Goal: Task Accomplishment & Management: Manage account settings

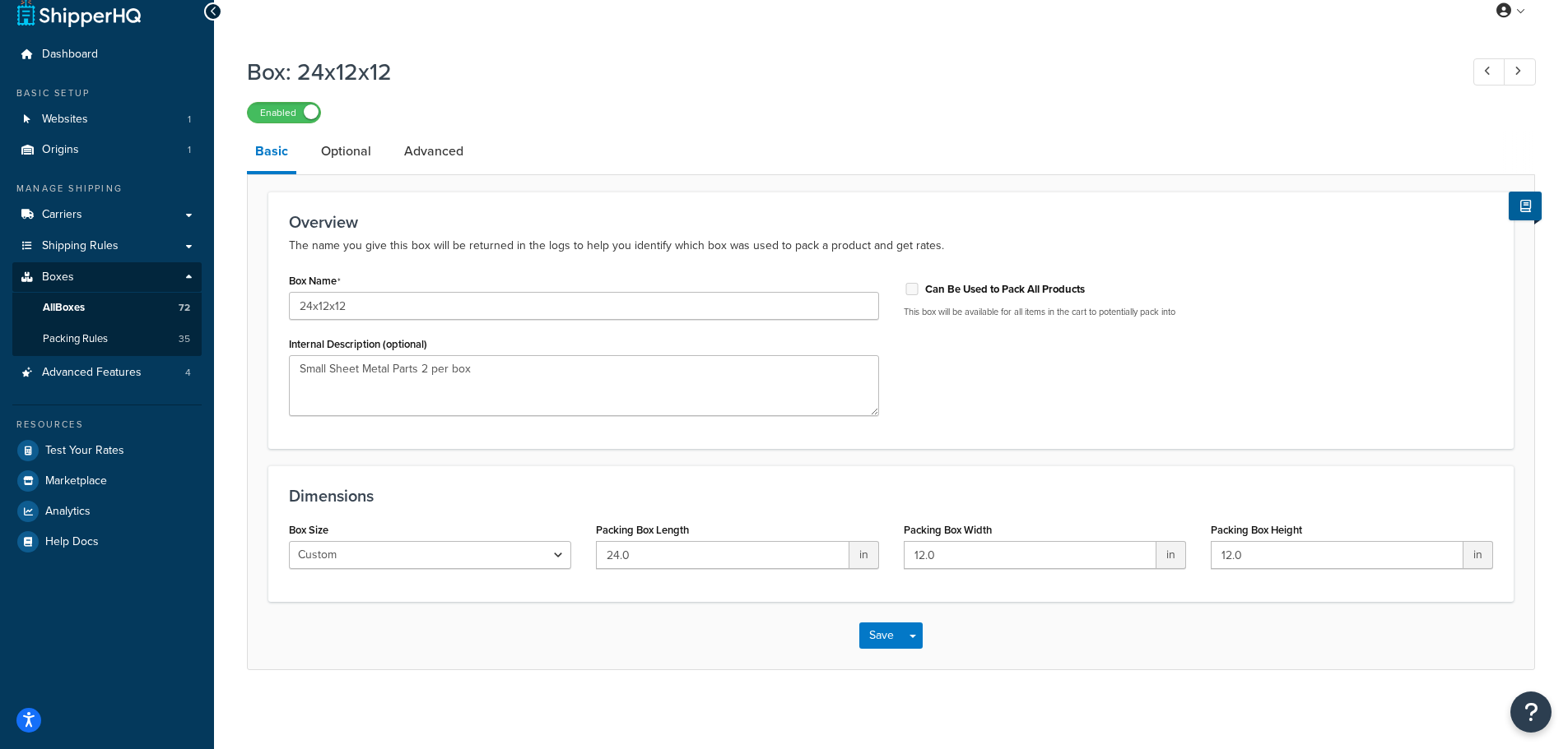
scroll to position [23, 0]
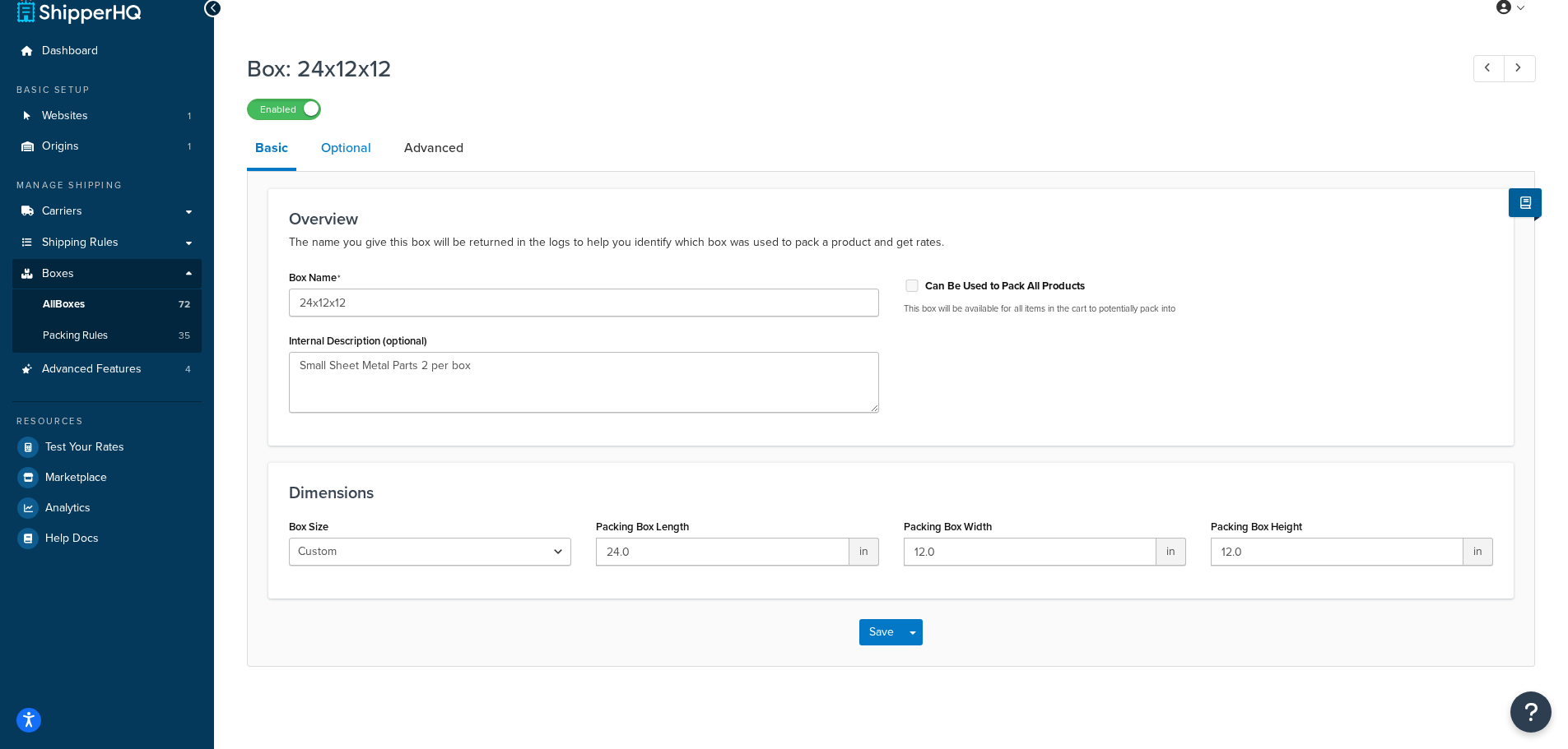
click at [352, 146] on link "Optional" at bounding box center [346, 148] width 67 height 40
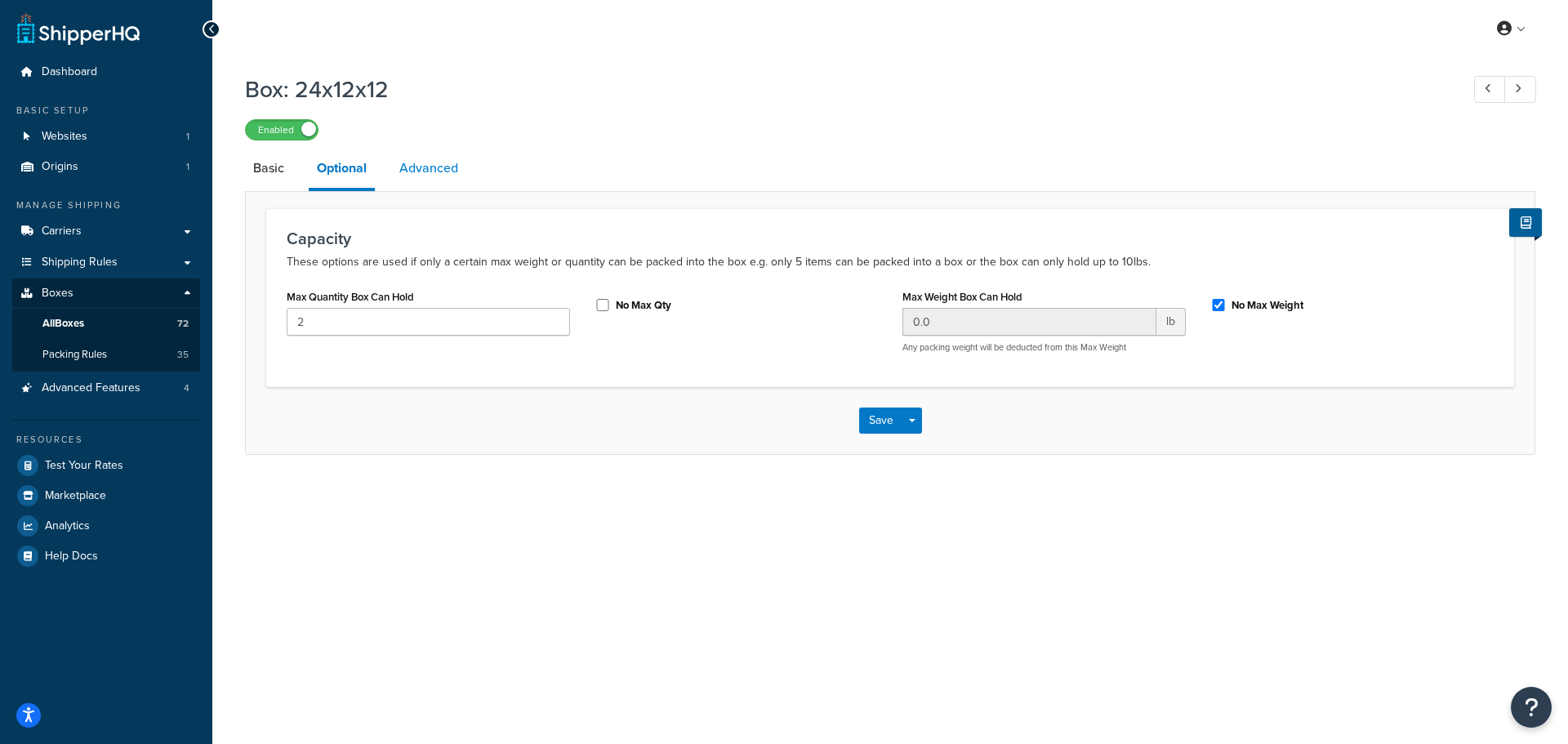
click at [426, 167] on link "Advanced" at bounding box center [429, 169] width 75 height 39
select select "50"
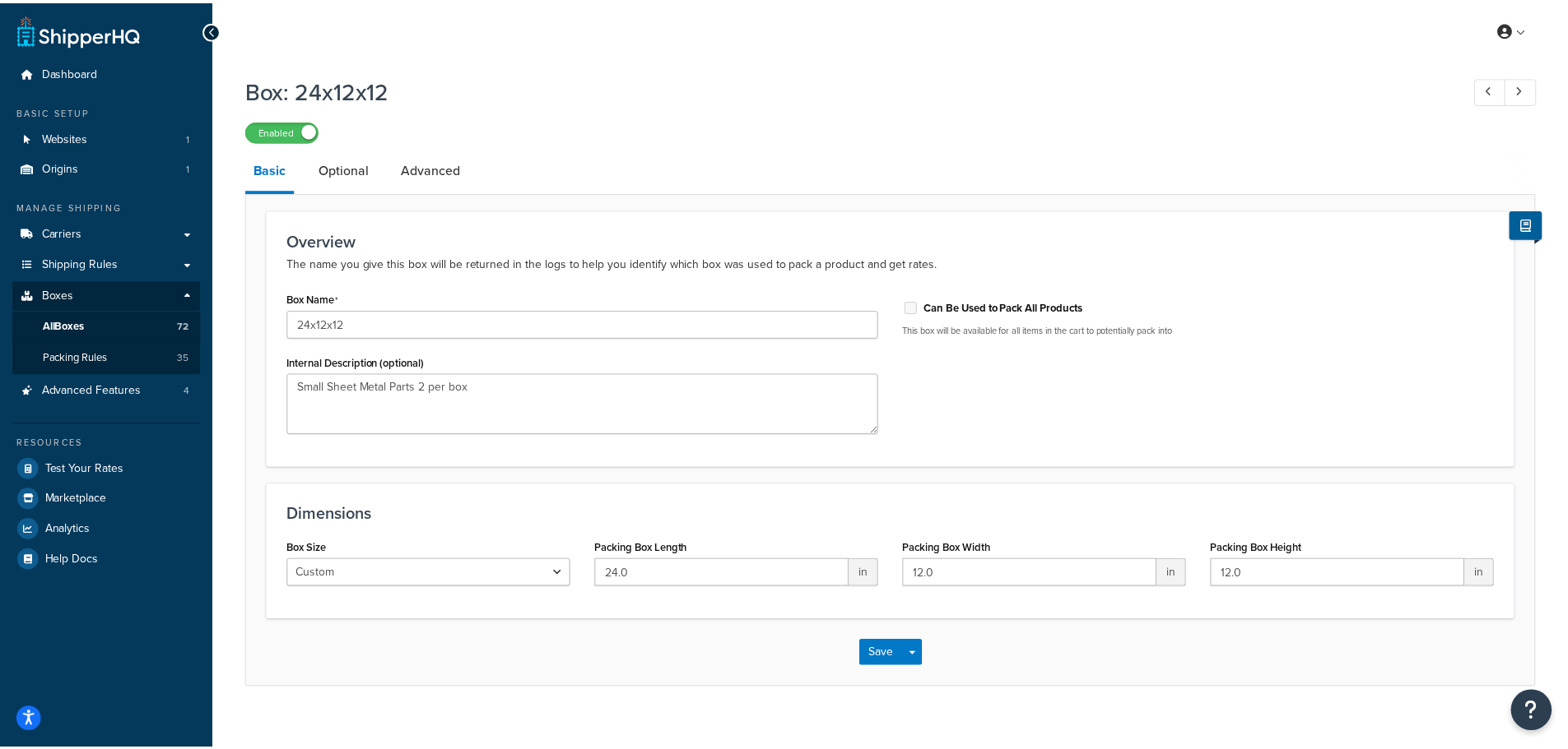
scroll to position [23, 0]
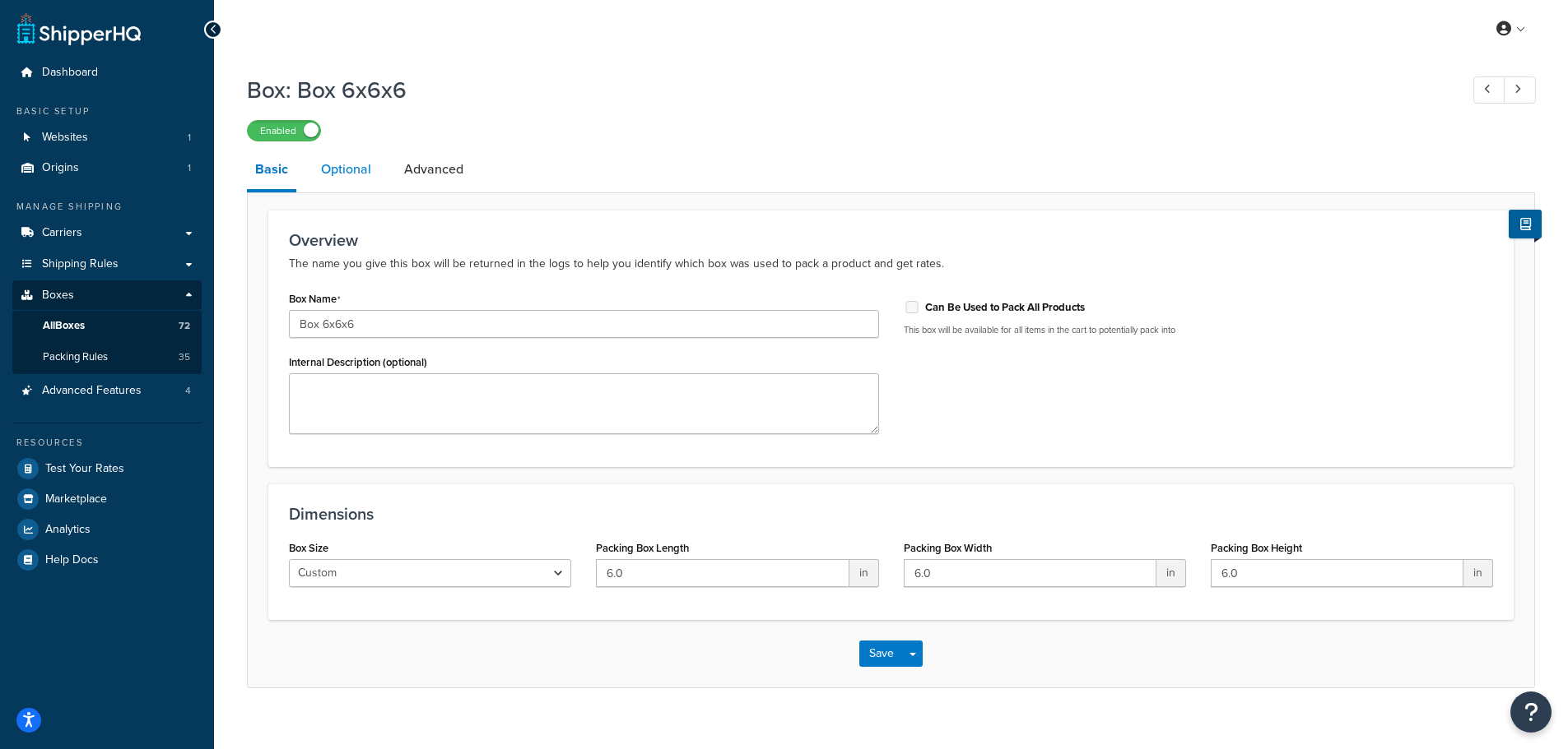
click at [347, 175] on link "Optional" at bounding box center [346, 170] width 67 height 40
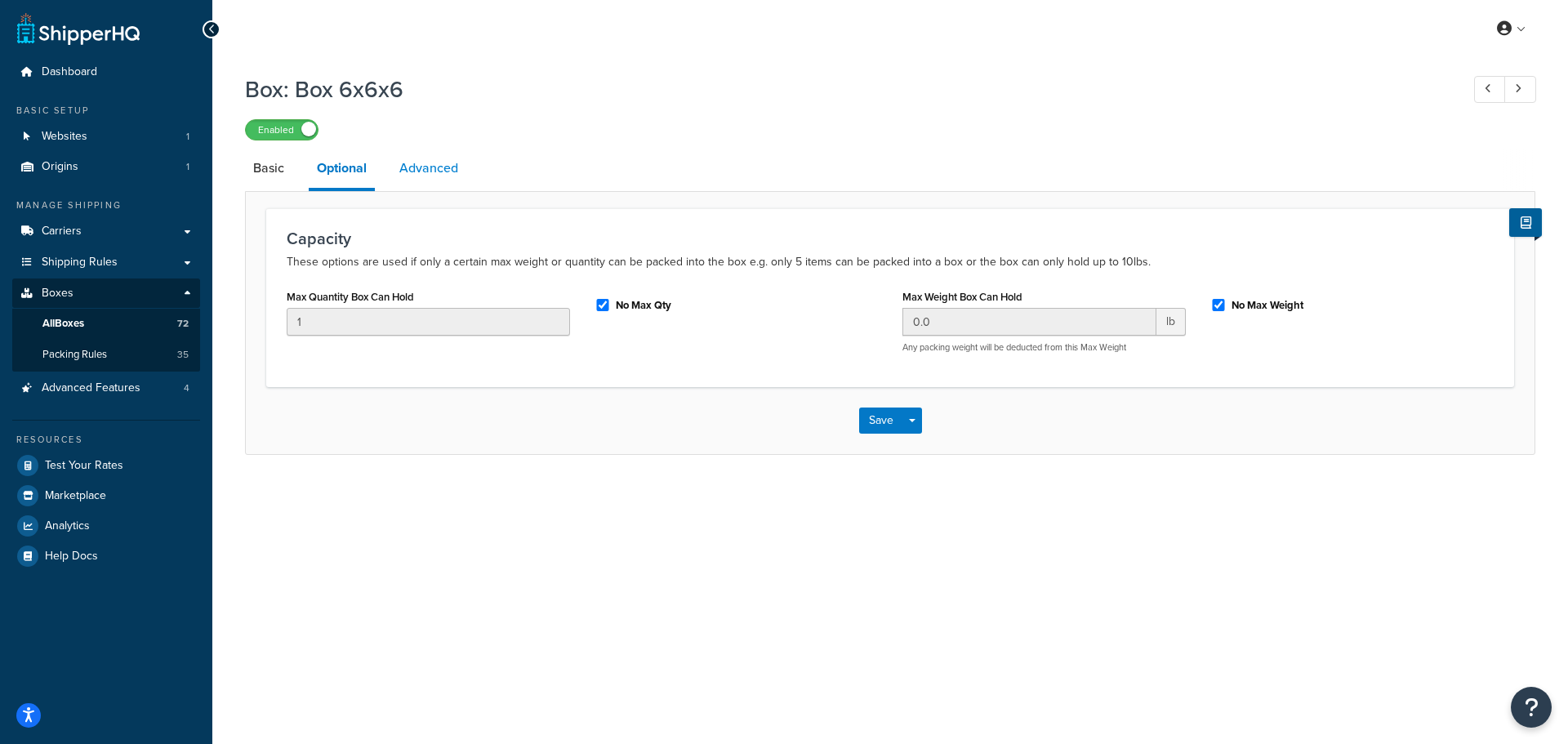
click at [439, 180] on link "Advanced" at bounding box center [429, 169] width 75 height 39
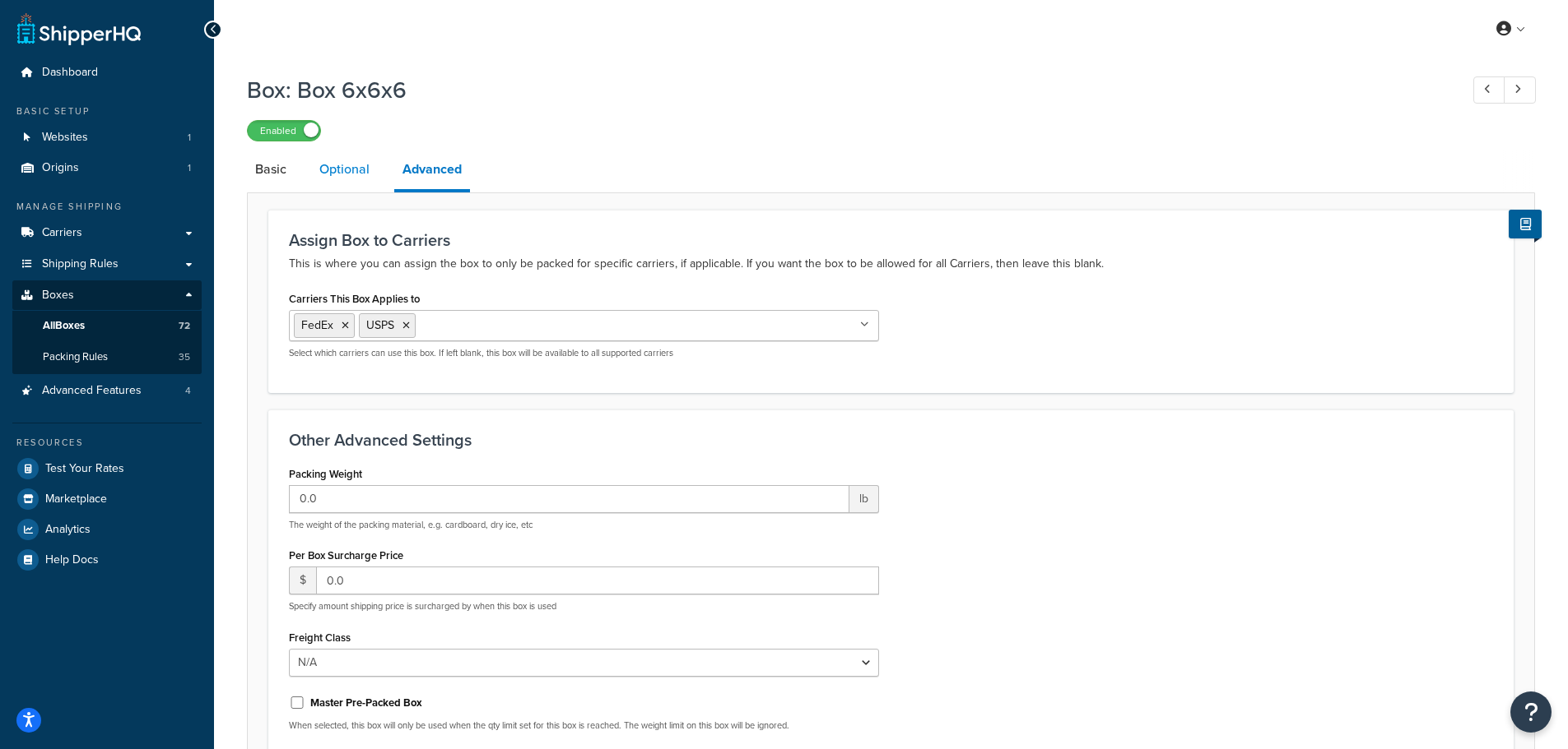
click at [365, 171] on link "Optional" at bounding box center [345, 170] width 67 height 40
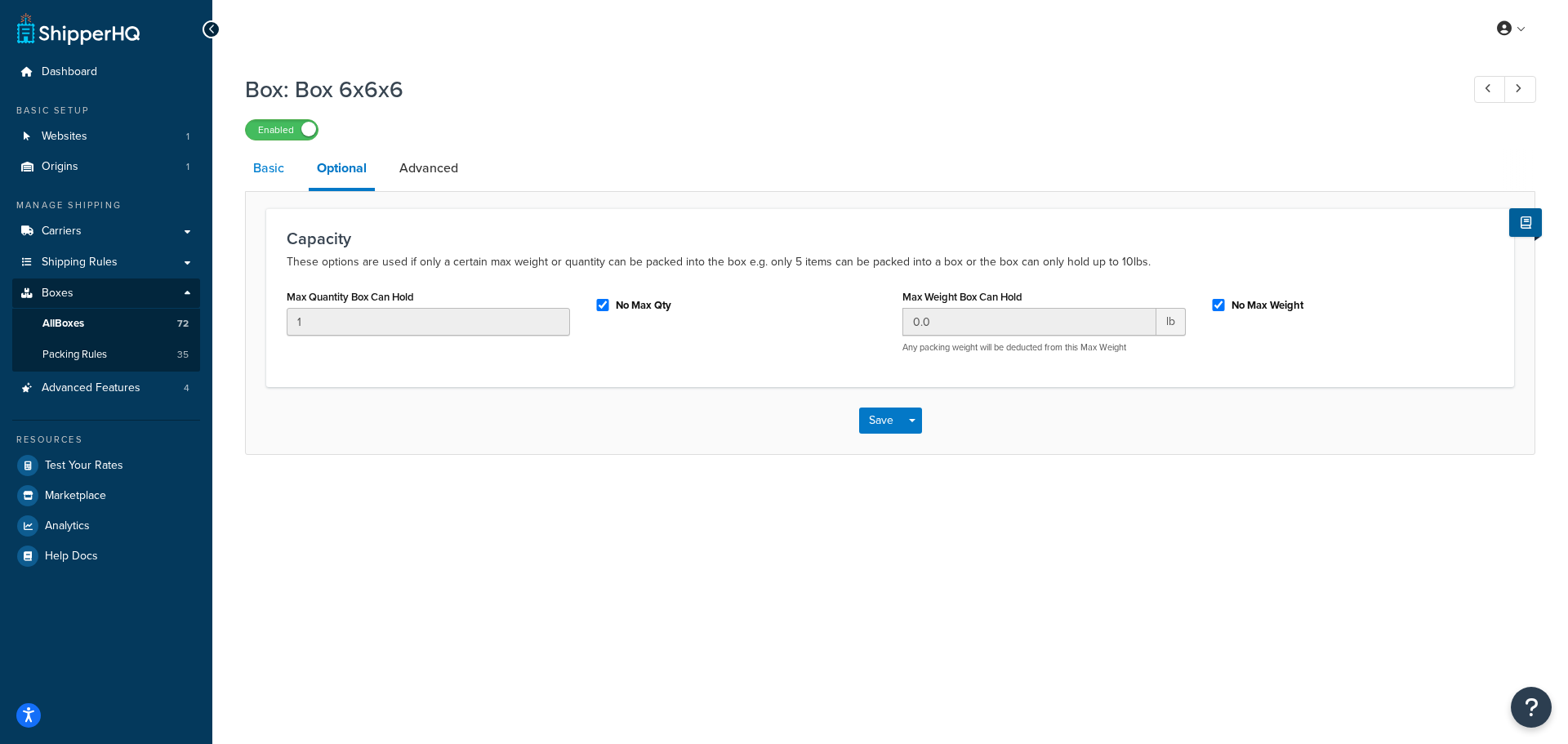
click at [269, 179] on link "Basic" at bounding box center [268, 169] width 47 height 39
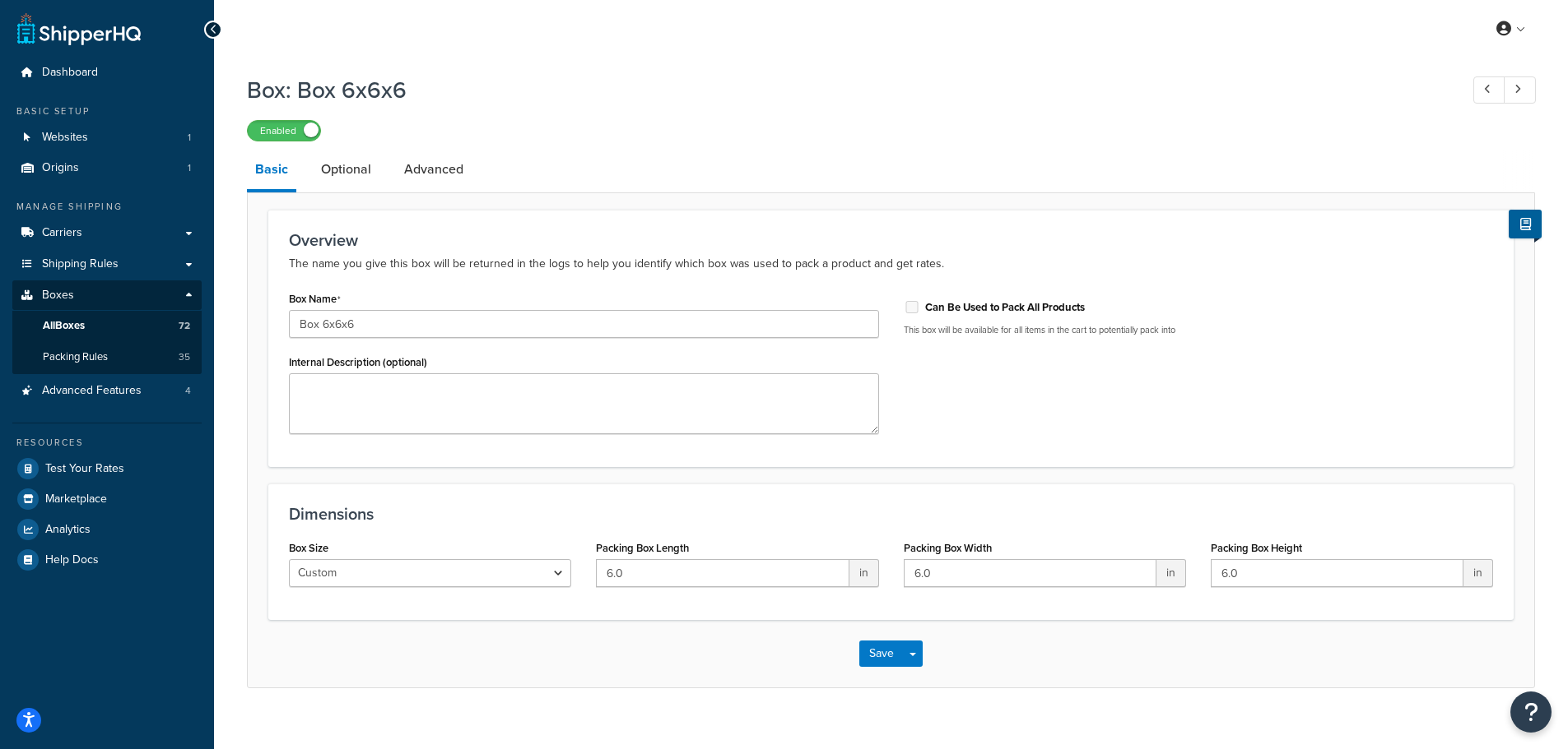
click at [68, 373] on ul "Boxes All Boxes 72 Packing Rules 35" at bounding box center [107, 343] width 190 height 63
click at [75, 365] on link "Packing Rules 35" at bounding box center [107, 357] width 190 height 31
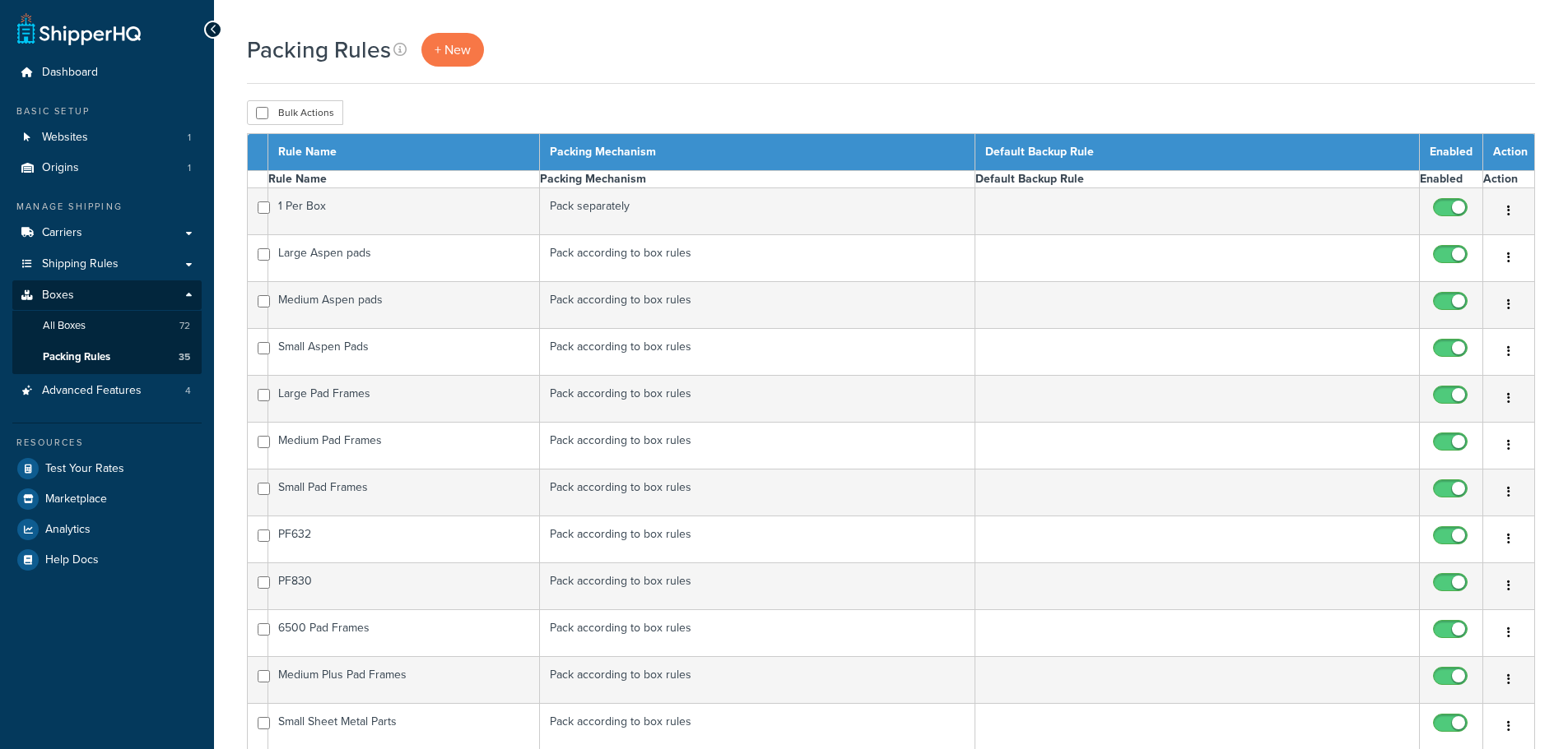
select select "15"
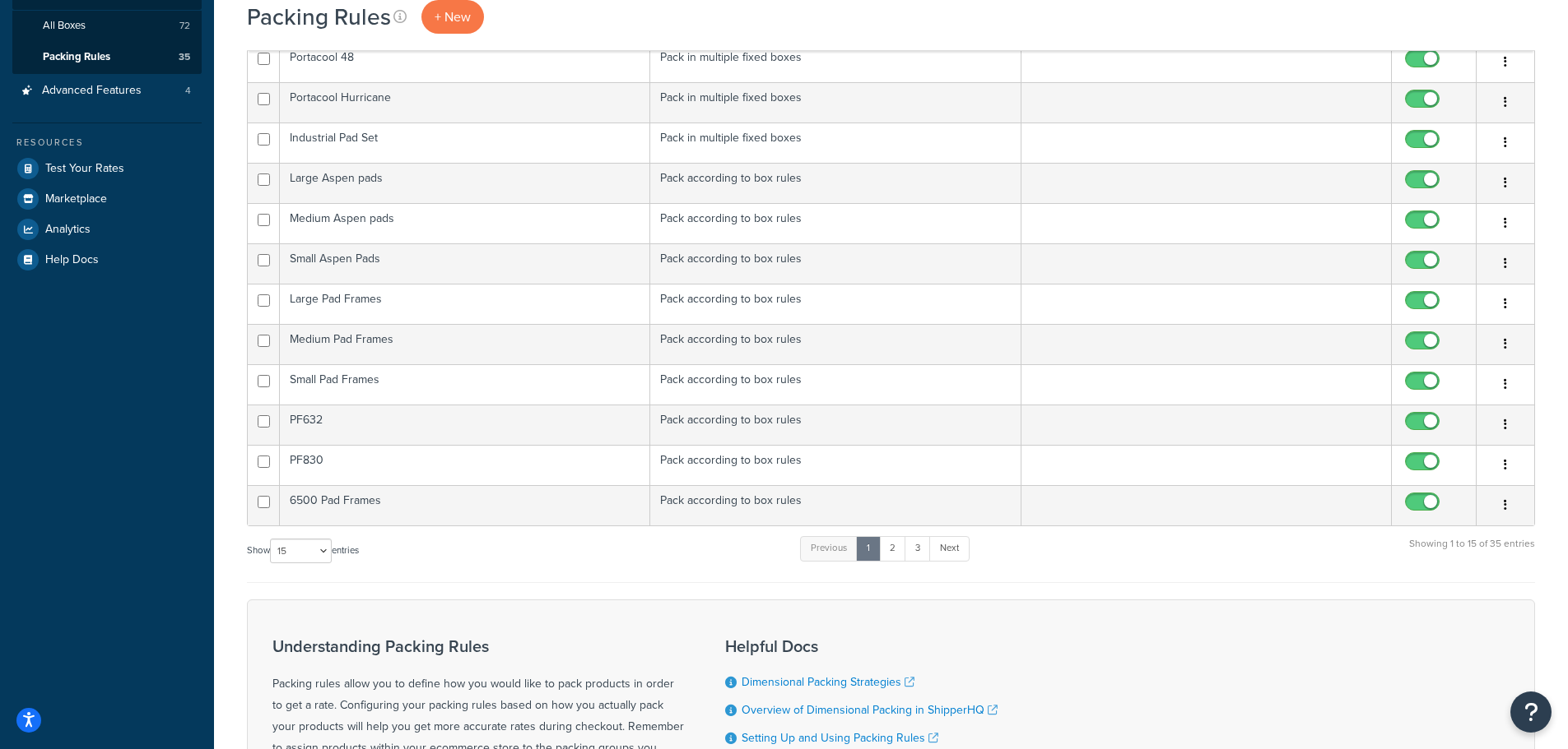
scroll to position [329, 0]
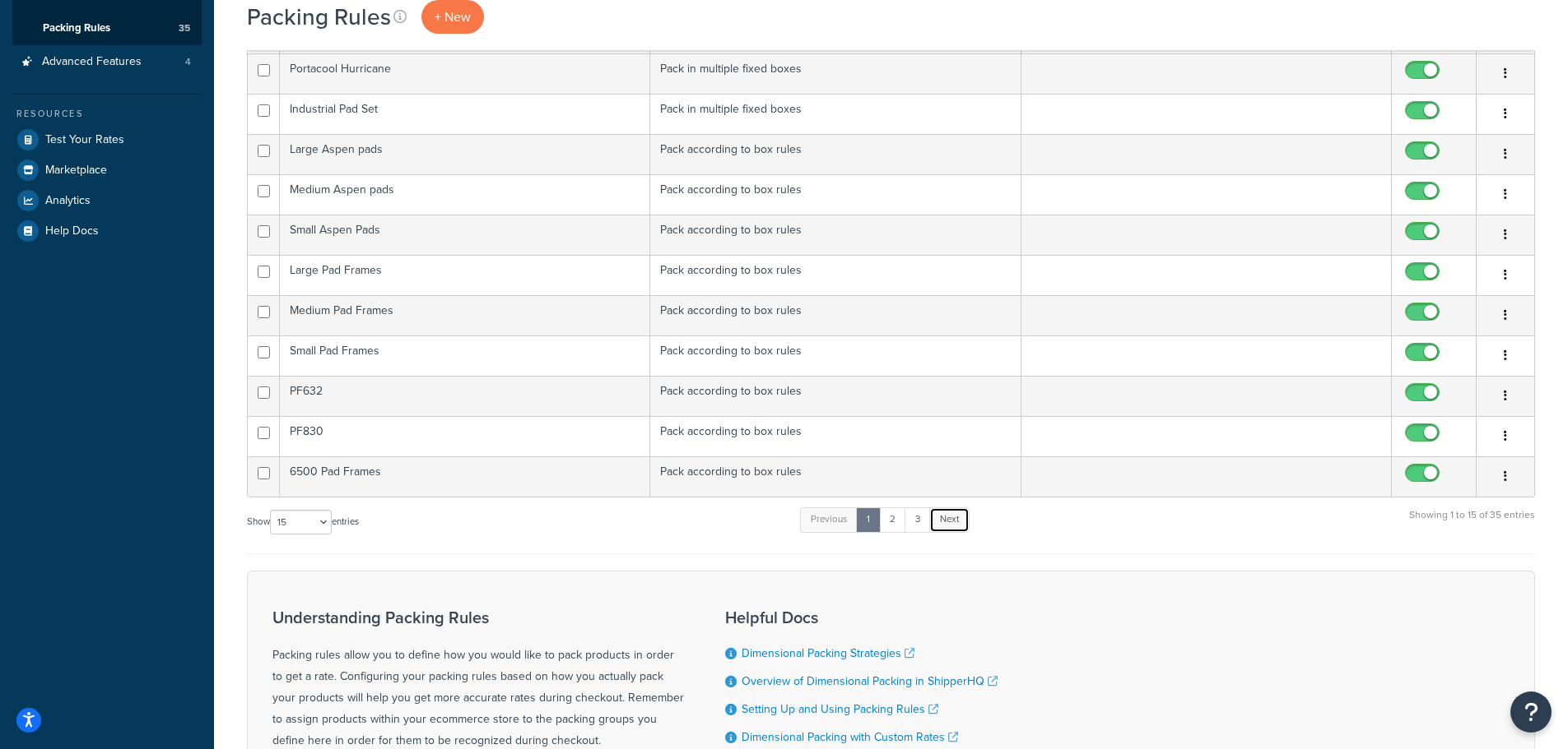
click at [956, 516] on link "Next" at bounding box center [949, 519] width 41 height 24
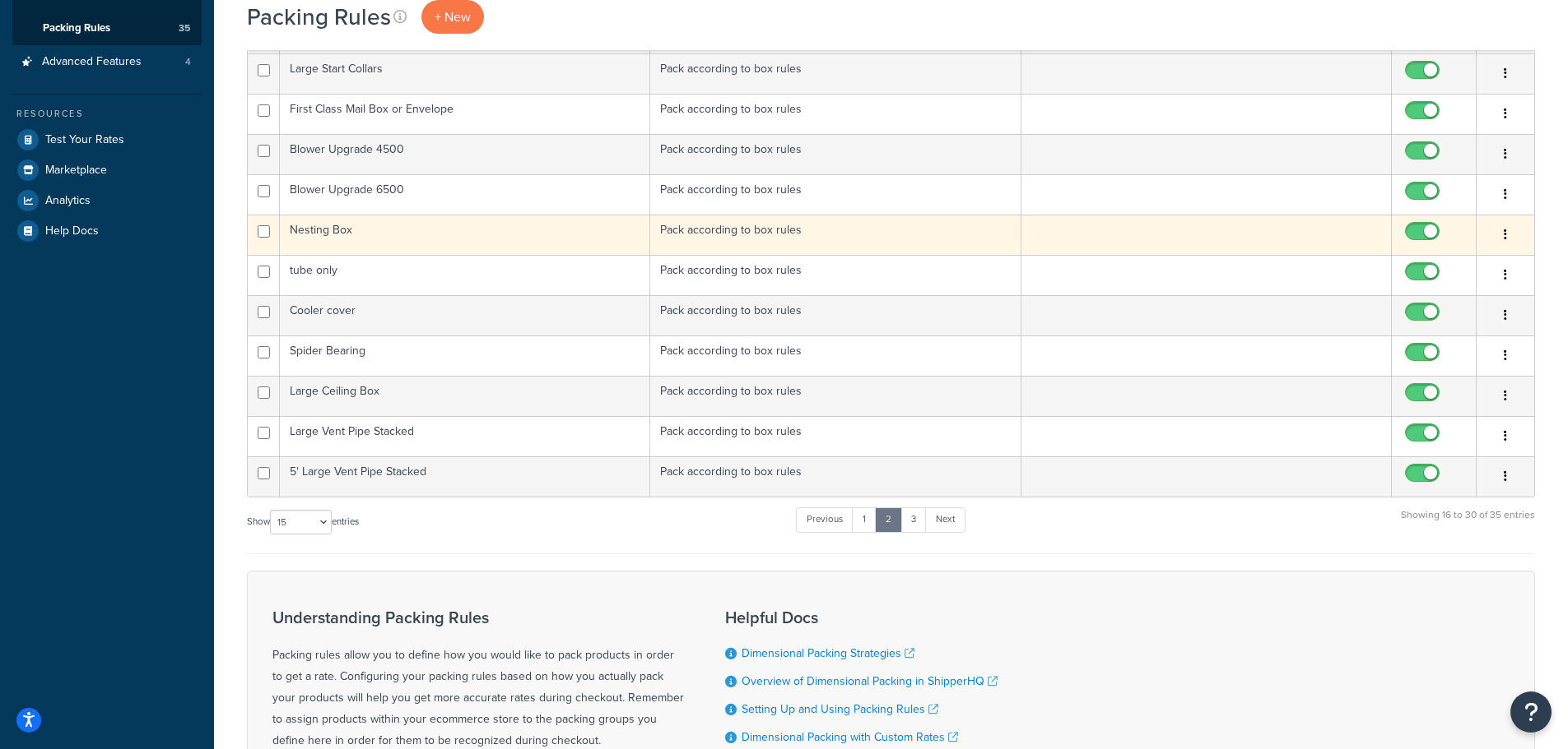
click at [1196, 227] on td at bounding box center [1206, 235] width 370 height 41
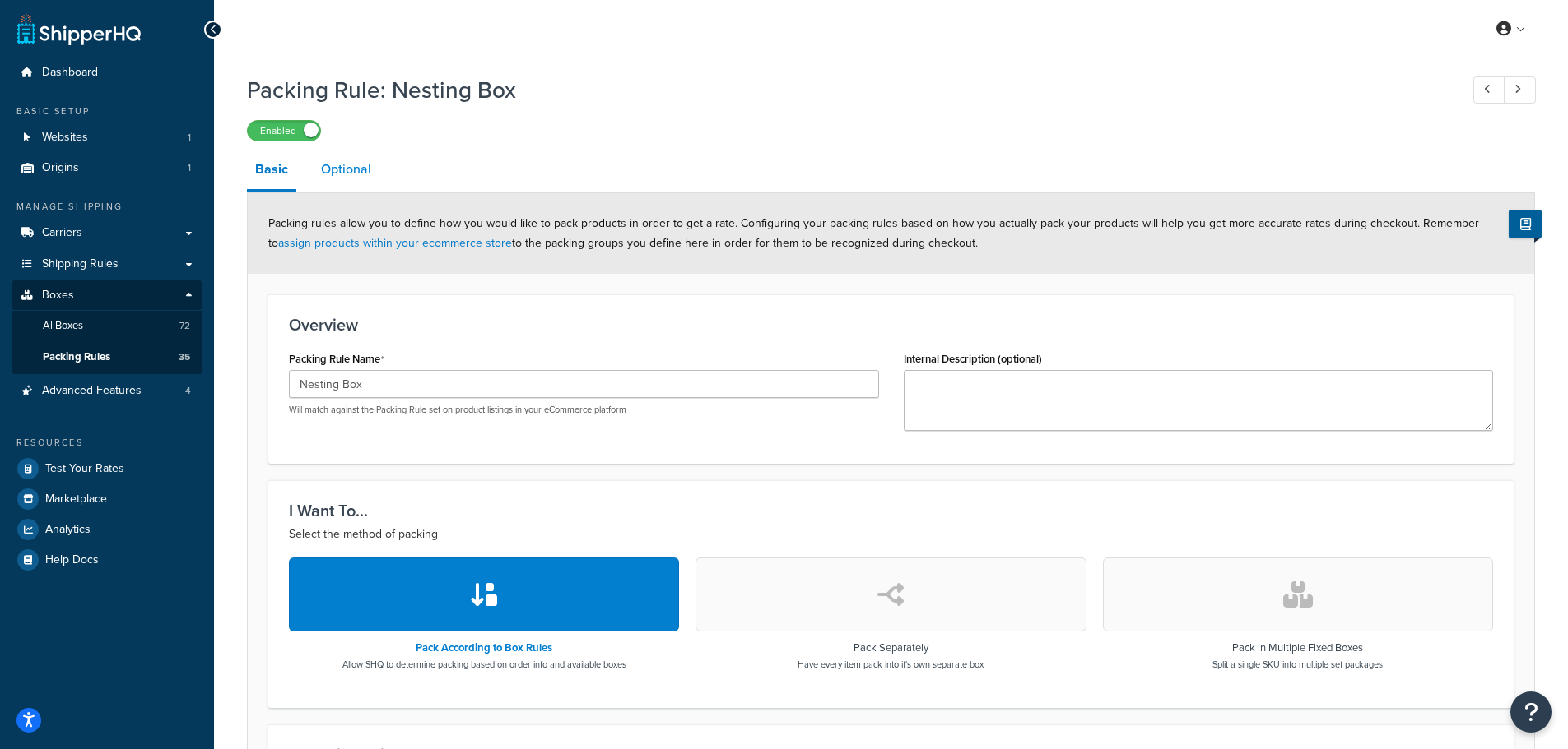
click at [339, 162] on link "Optional" at bounding box center [346, 170] width 67 height 40
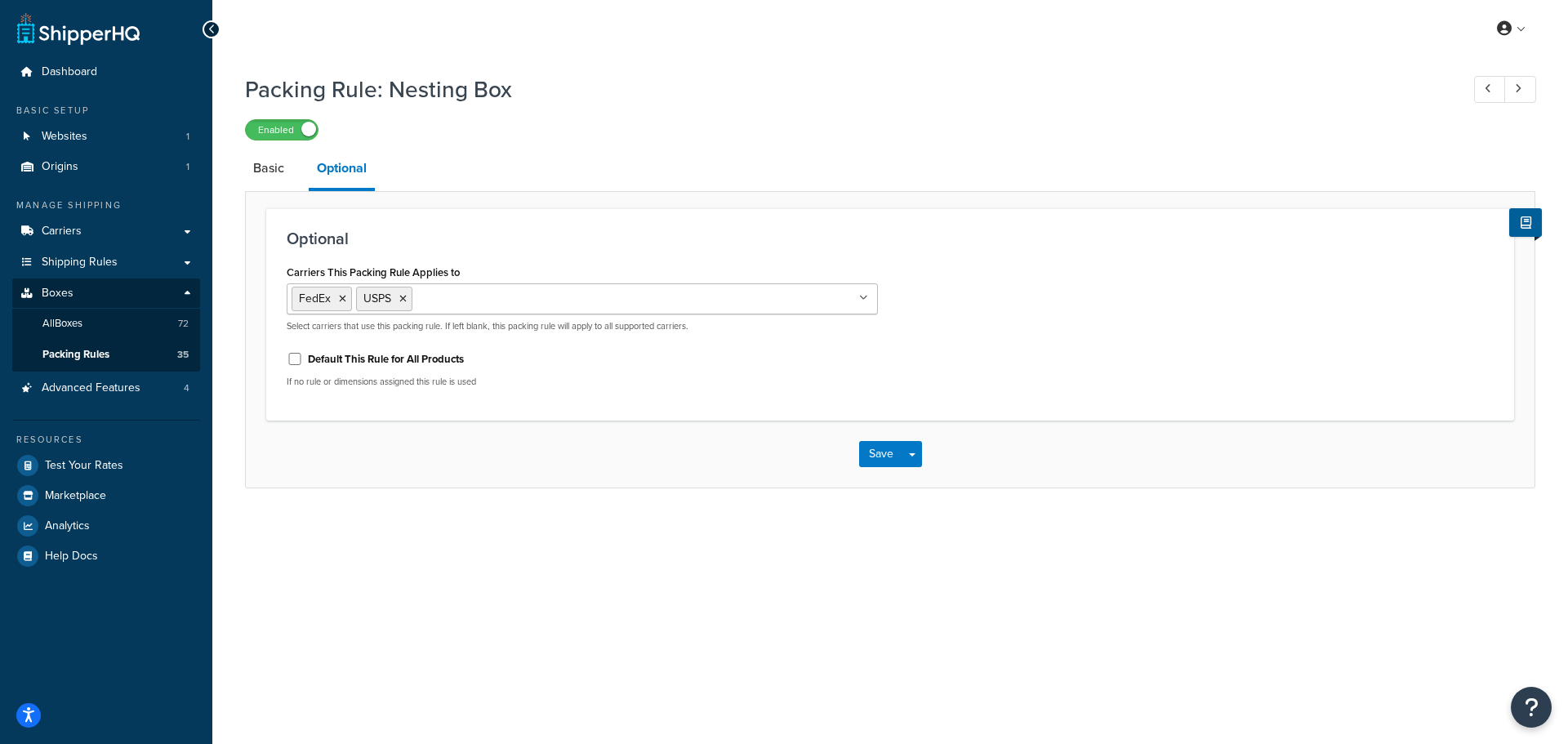
click at [295, 367] on div "Default This Rule for All Products" at bounding box center [582, 358] width 591 height 24
click at [295, 363] on input "Default This Rule for All Products" at bounding box center [295, 359] width 16 height 13
click at [295, 360] on input "Default This Rule for All Products" at bounding box center [295, 359] width 16 height 13
checkbox input "false"
click at [273, 173] on link "Basic" at bounding box center [268, 169] width 47 height 39
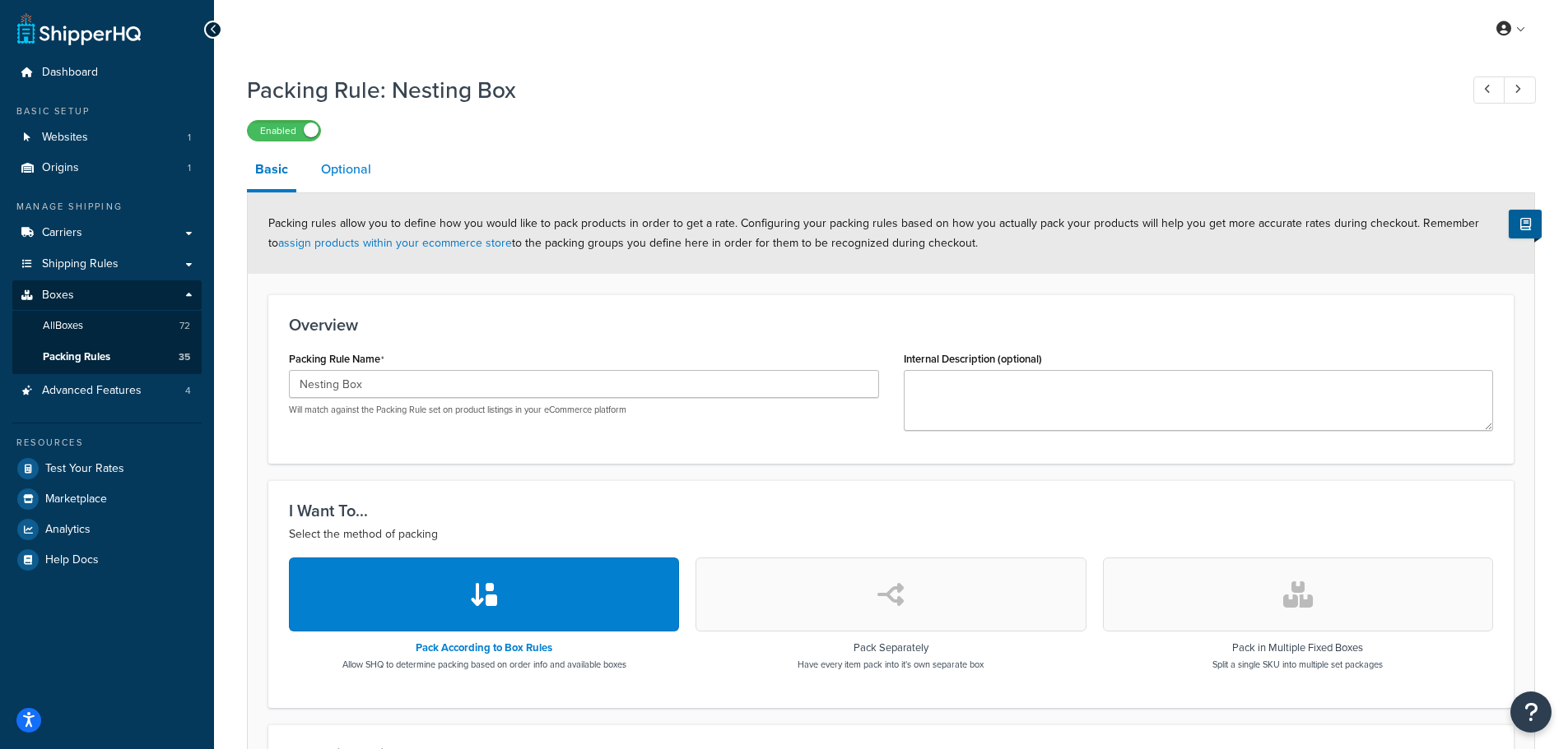
click at [342, 168] on link "Optional" at bounding box center [346, 170] width 67 height 40
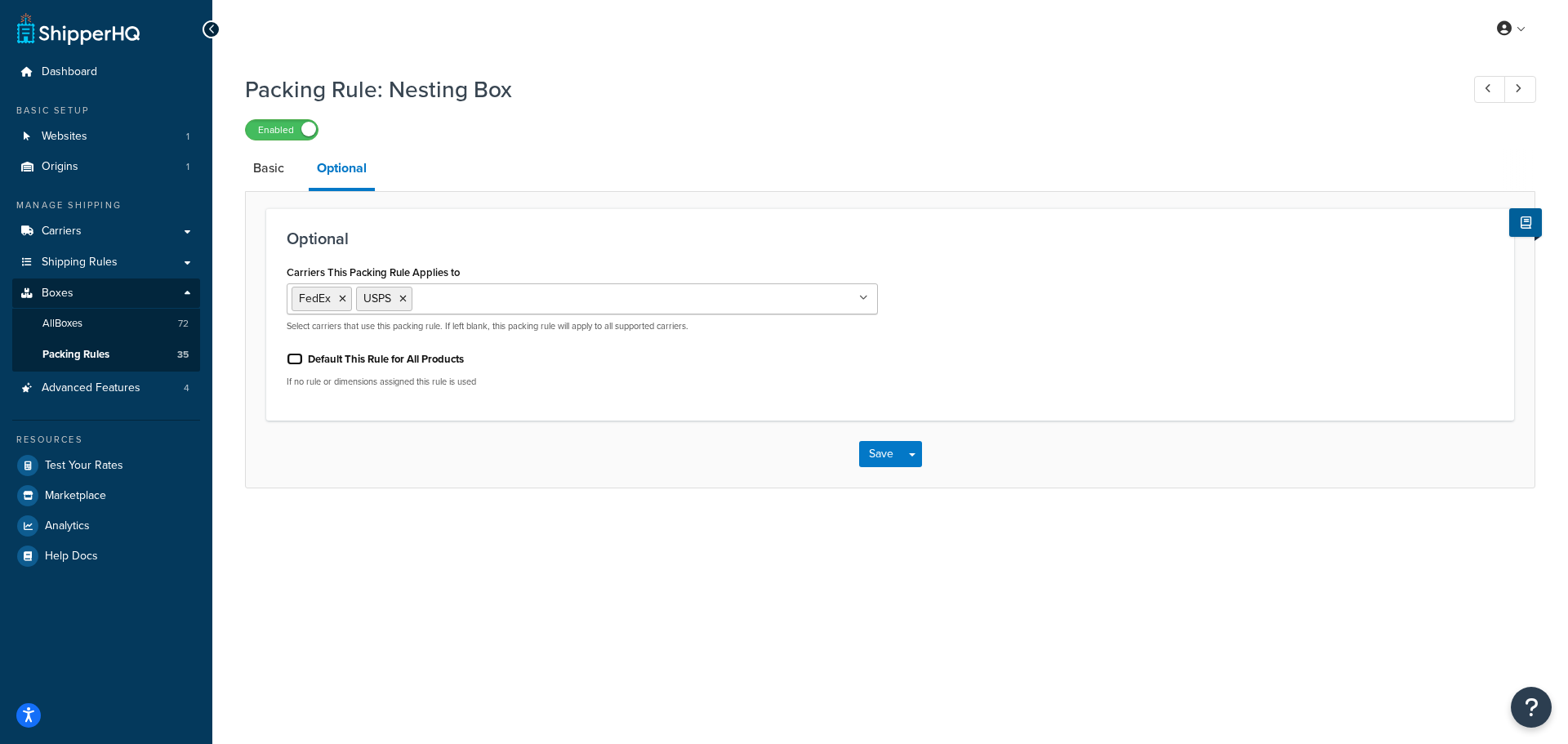
click at [292, 363] on input "Default This Rule for All Products" at bounding box center [295, 359] width 16 height 13
checkbox input "true"
click at [892, 459] on button "Save" at bounding box center [881, 454] width 44 height 26
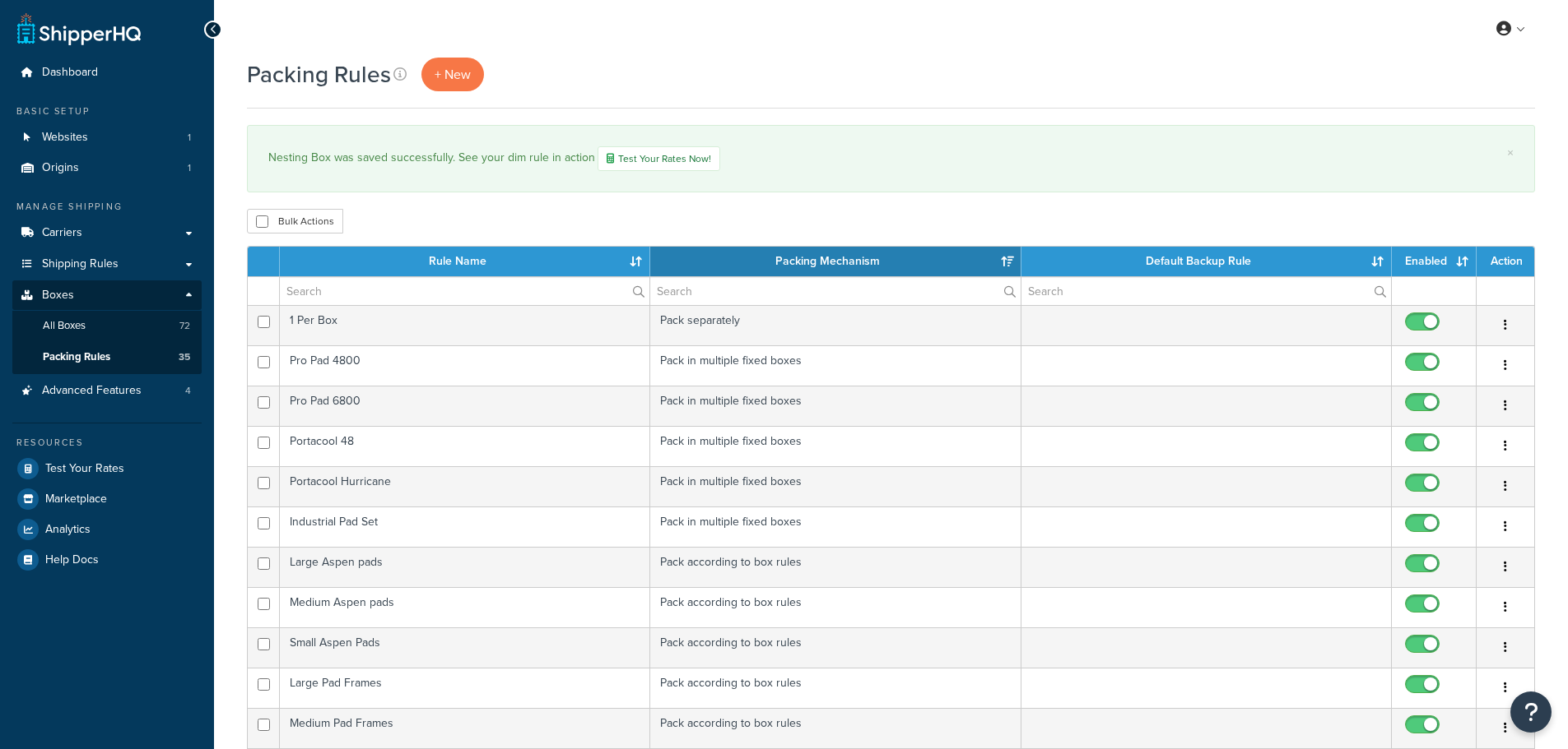
select select "15"
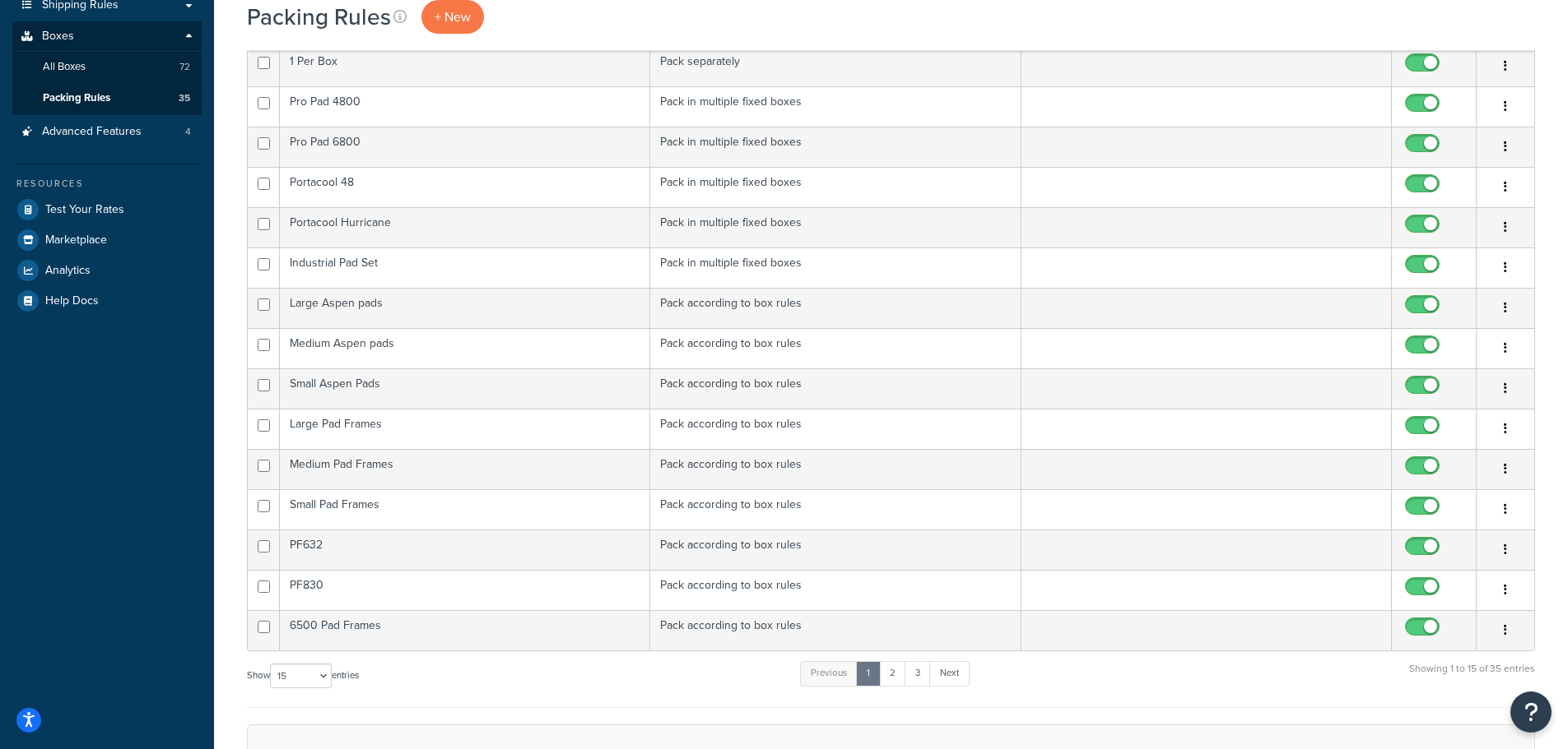
scroll to position [494, 0]
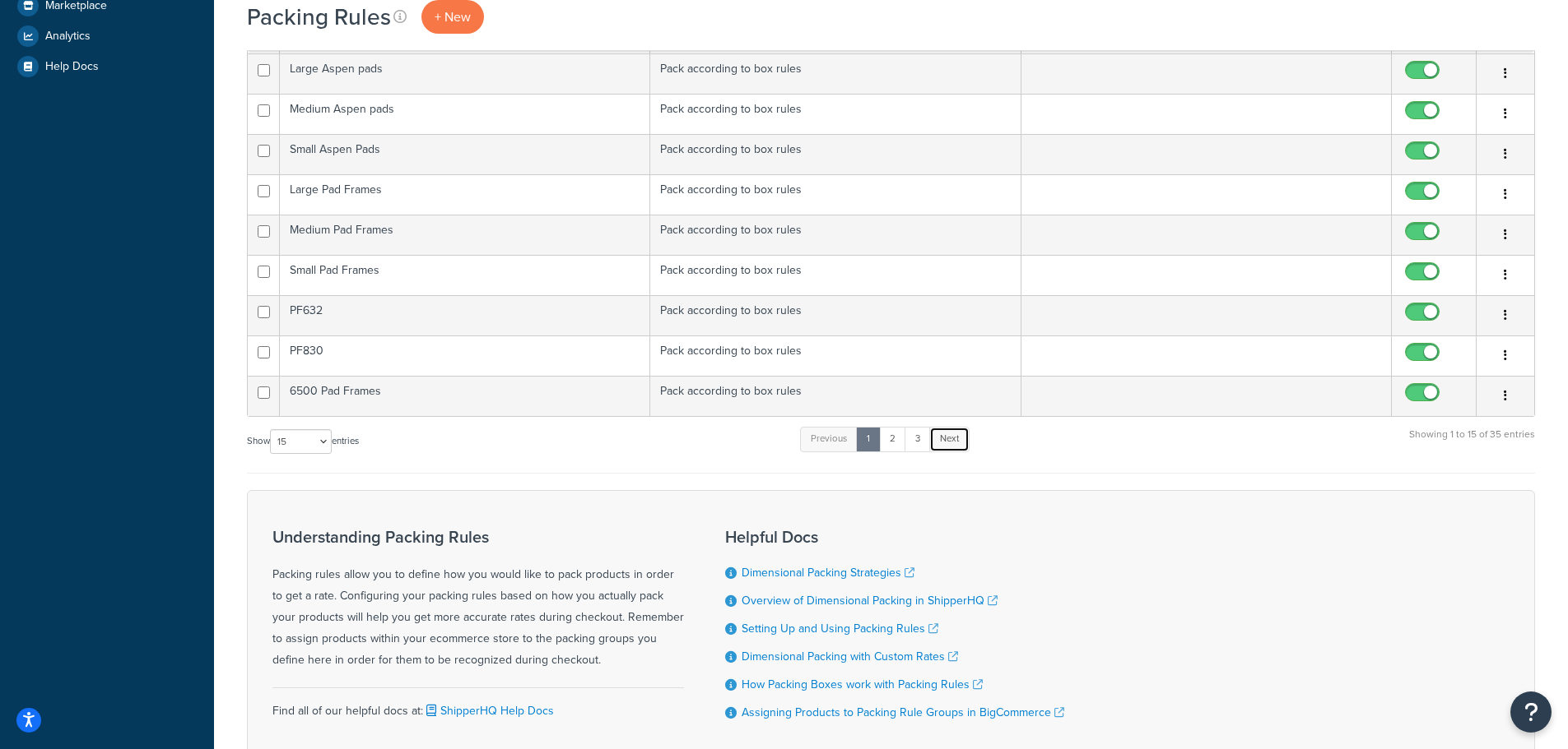
click at [954, 446] on link "Next" at bounding box center [949, 439] width 41 height 24
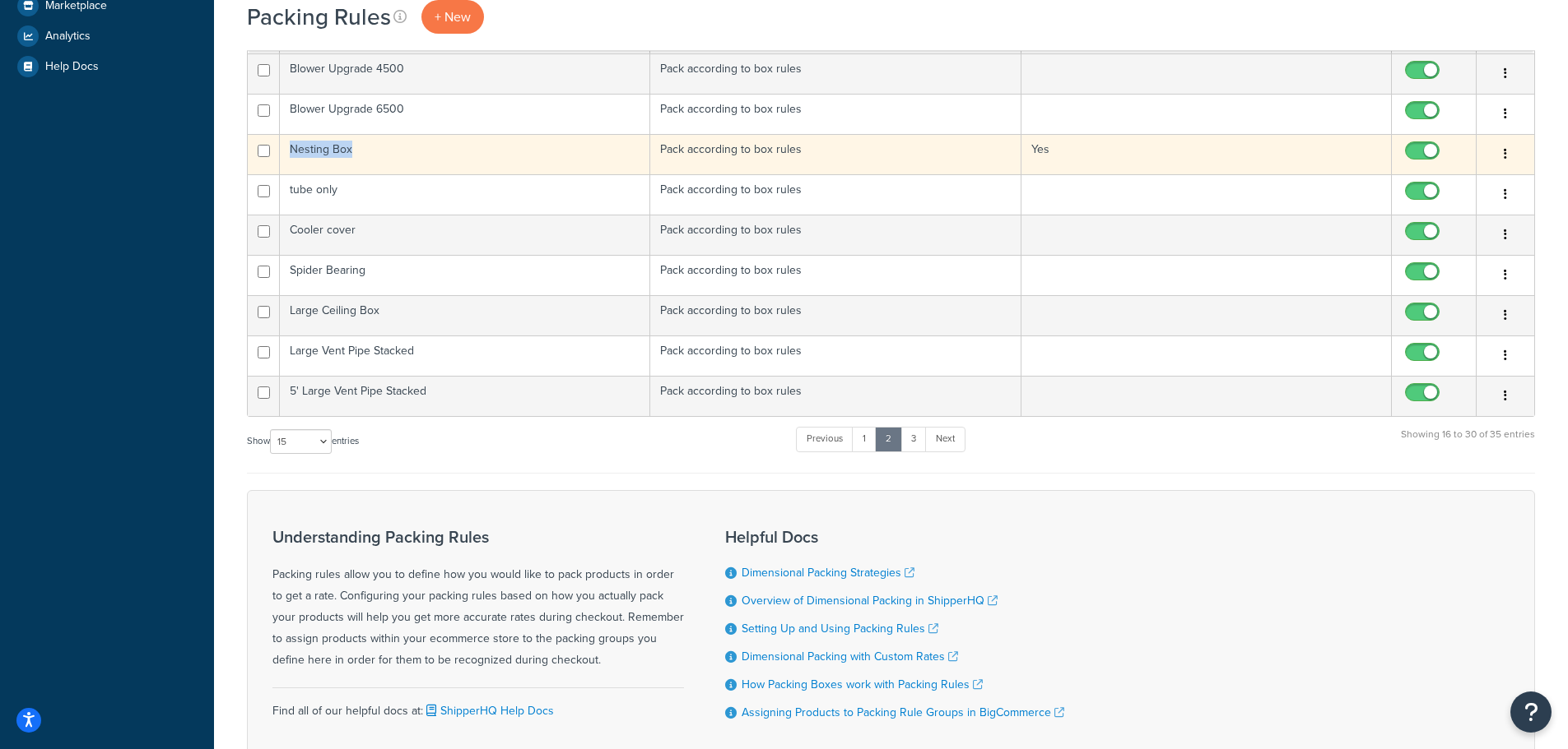
drag, startPoint x: 358, startPoint y: 157, endPoint x: 293, endPoint y: 153, distance: 65.1
click at [293, 153] on td "Nesting Box" at bounding box center [465, 154] width 370 height 41
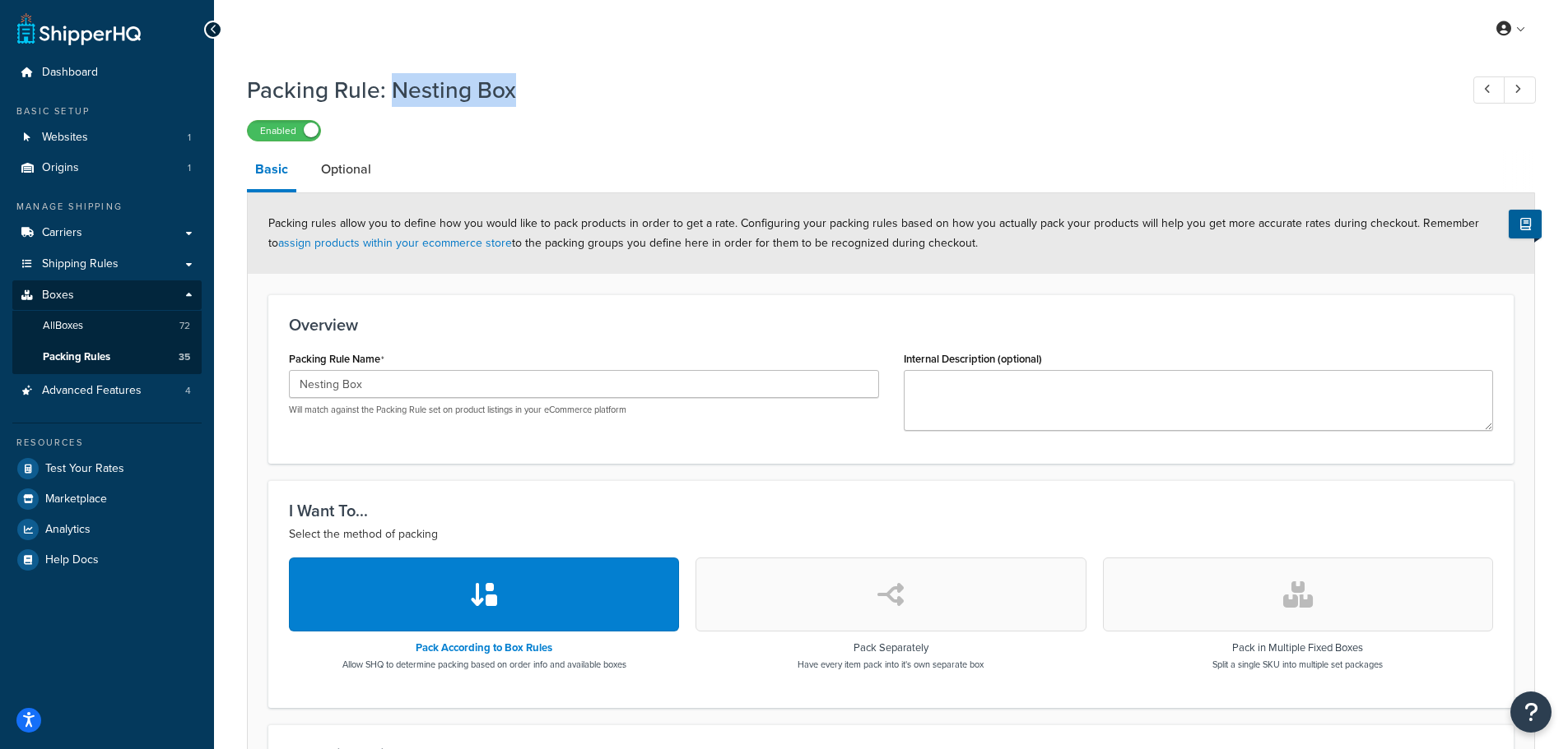
drag, startPoint x: 515, startPoint y: 89, endPoint x: 392, endPoint y: 97, distance: 123.3
click at [392, 97] on h1 "Packing Rule: Nesting Box" at bounding box center [844, 90] width 1196 height 32
copy h1 "Nesting Box"
